Goal: Information Seeking & Learning: Learn about a topic

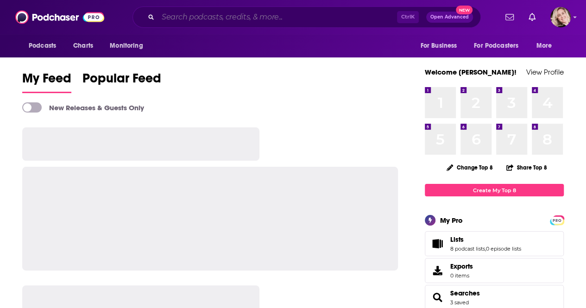
click at [208, 13] on input "Search podcasts, credits, & more..." at bounding box center [277, 17] width 239 height 15
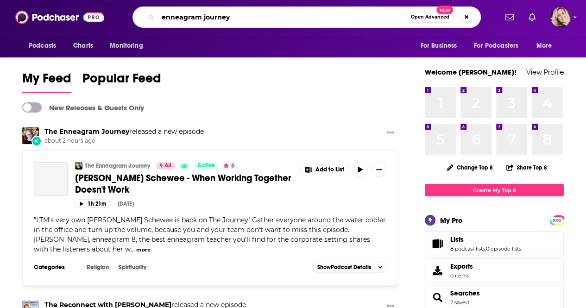
type input "enneagram journey"
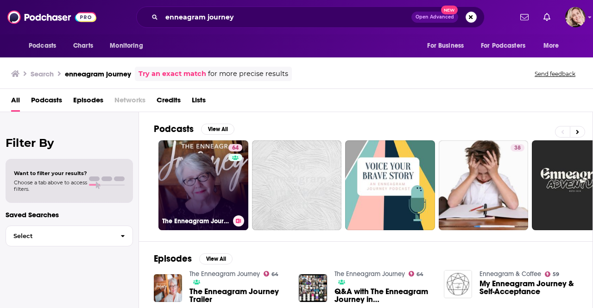
click at [207, 171] on link "64 The Enneagram Journey" at bounding box center [203, 185] width 90 height 90
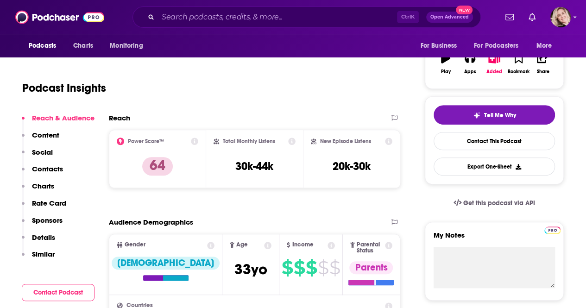
scroll to position [158, 0]
